Goal: Task Accomplishment & Management: Use online tool/utility

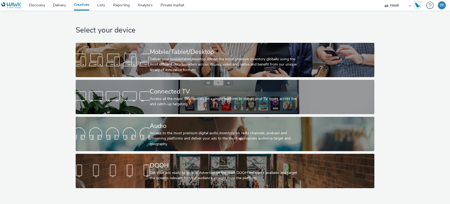
select select "11a7df10-284f-415c-b52a-427acf4c31ae"
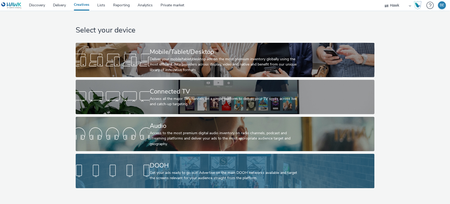
click at [167, 160] on div "DOOH Get your ads ready to go out! Advertise on the main DOOH networks availabl…" at bounding box center [224, 170] width 148 height 34
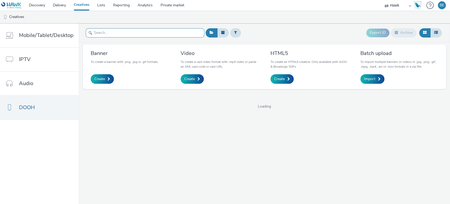
click at [116, 36] on input "text" at bounding box center [145, 32] width 119 height 9
paste input "UK_Bellway Homes_Ashberry Homes Jubilee Place_Hawk_DOOH_12/09/2025_1080x1920"
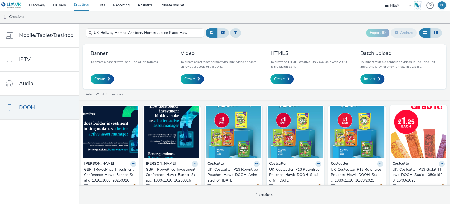
click at [81, 40] on header "UK_Bellway Homes_Ashberry Homes Jubilee Place_Hawk_DOOH_12/09/2025_1080x1920 Ex…" at bounding box center [264, 32] width 371 height 19
click at [172, 34] on input "UK_Bellway Homes_Ashberry Homes Jubilee Place_Hawk_DOOH_12/09/2025_1080x1920" at bounding box center [145, 32] width 119 height 9
click at [164, 35] on input "UK_Bellway Homes_Ashberry Homes Jubilee Place_Hawk_DOOH_12/09/2025_1080x1920" at bounding box center [145, 32] width 119 height 9
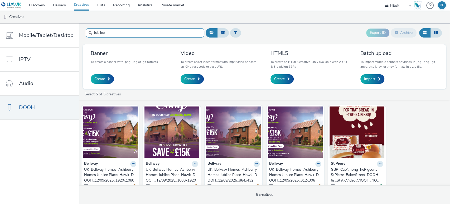
scroll to position [9, 0]
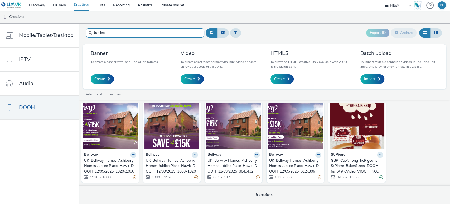
type input "Jubilee"
click at [114, 165] on div "UK_Bellway Homes_Ashberry Homes Jubilee Place_Hawk_DOOH_12/09/2025_1920x1080" at bounding box center [109, 166] width 50 height 16
click at [163, 164] on div "UK_Bellway Homes_Ashberry Homes Jubilee Place_Hawk_DOOH_12/09/2025_1080x1920" at bounding box center [171, 166] width 50 height 16
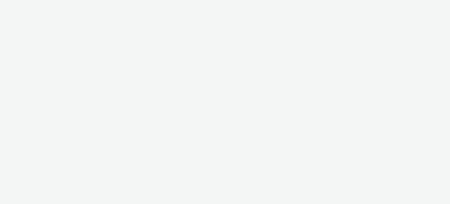
select select "11a7df10-284f-415c-b52a-427acf4c31ae"
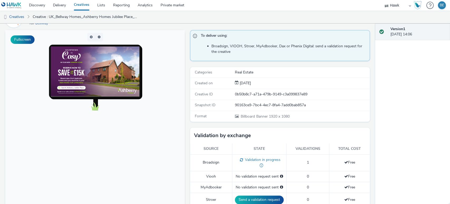
scroll to position [11, 0]
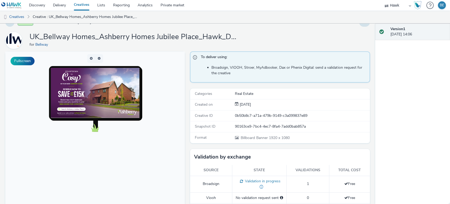
click at [107, 97] on img at bounding box center [95, 93] width 89 height 50
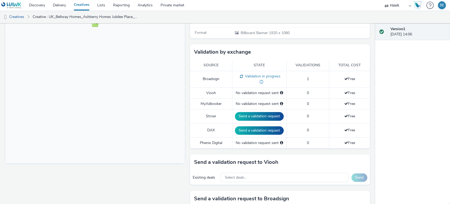
scroll to position [0, 0]
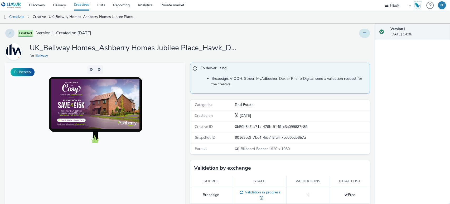
click at [359, 35] on button at bounding box center [364, 33] width 11 height 9
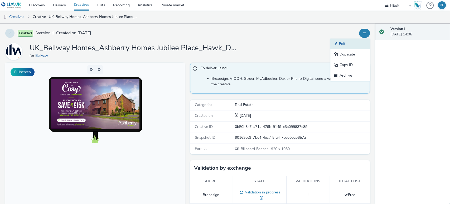
click at [344, 42] on link "Edit" at bounding box center [350, 43] width 40 height 11
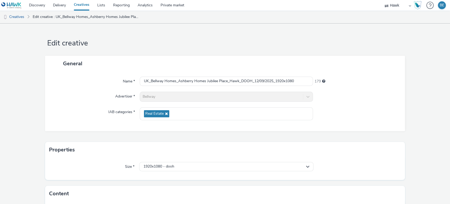
scroll to position [55, 0]
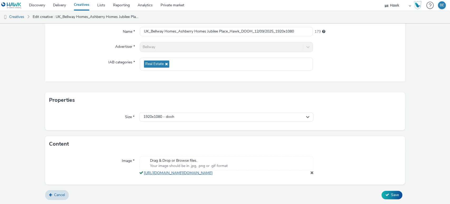
click at [177, 170] on link "https://tabmo-cdn.s3.eu-west-1.amazonaws.com/hawk.tabmo.io/organizations/7c12fa…" at bounding box center [179, 172] width 71 height 5
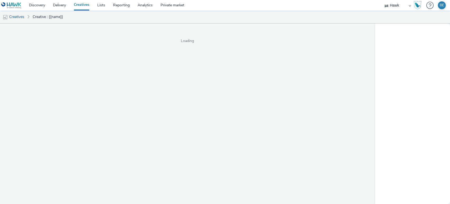
select select "11a7df10-284f-415c-b52a-427acf4c31ae"
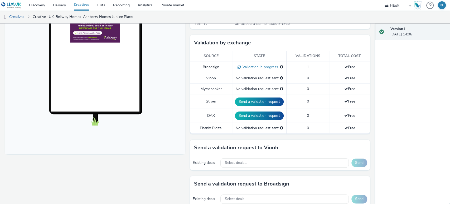
scroll to position [129, 0]
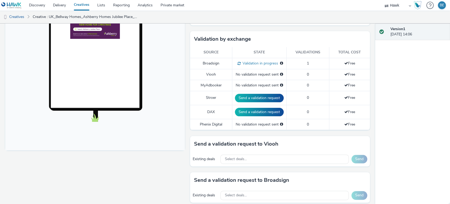
click at [187, 128] on div "To deliver using: Broadsign, VIOOH, [PERSON_NAME], MyAdbooker, Dax or Phenix Di…" at bounding box center [278, 122] width 182 height 377
click at [185, 129] on div "Fullscreen" at bounding box center [96, 122] width 182 height 377
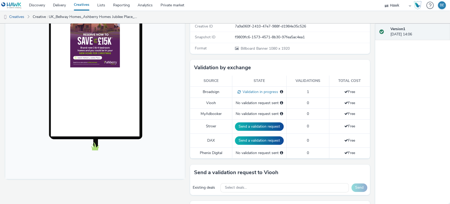
scroll to position [100, 0]
